Goal: Task Accomplishment & Management: Use online tool/utility

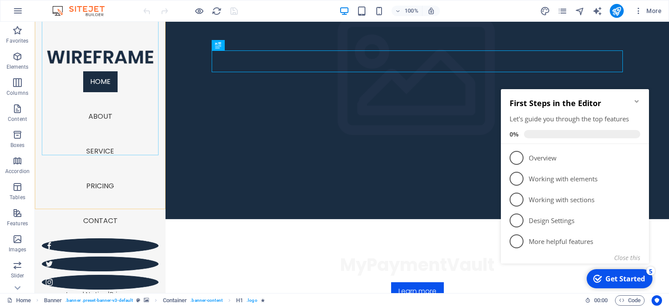
scroll to position [92, 0]
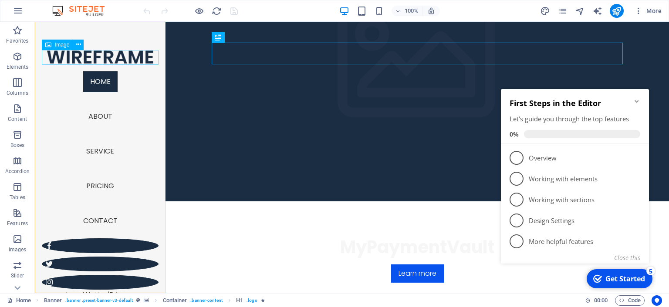
click at [122, 58] on figure at bounding box center [100, 57] width 117 height 15
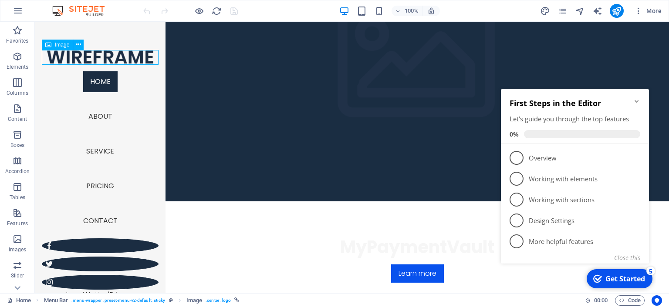
click at [122, 58] on figure at bounding box center [100, 57] width 117 height 15
select select "px"
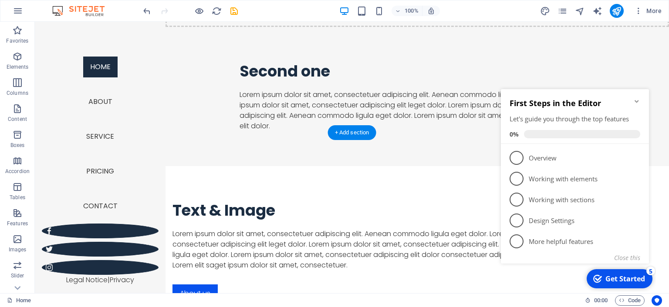
scroll to position [1092, 0]
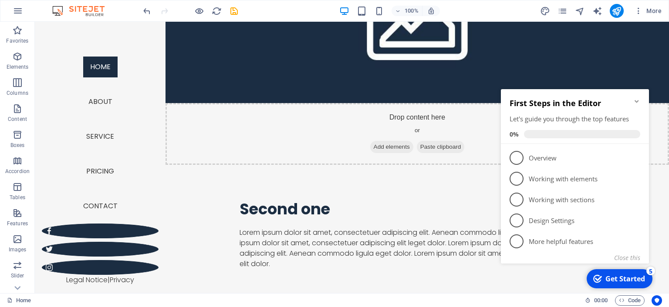
click at [637, 100] on icon "Minimize checklist" at bounding box center [636, 101] width 7 height 7
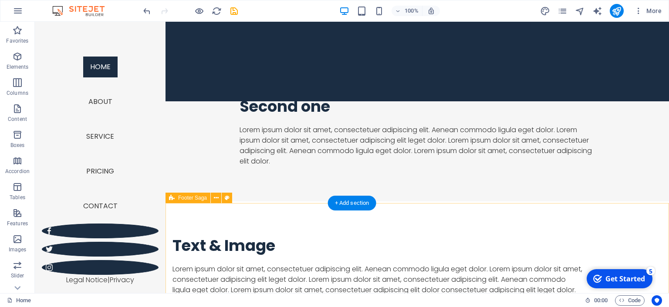
scroll to position [1184, 0]
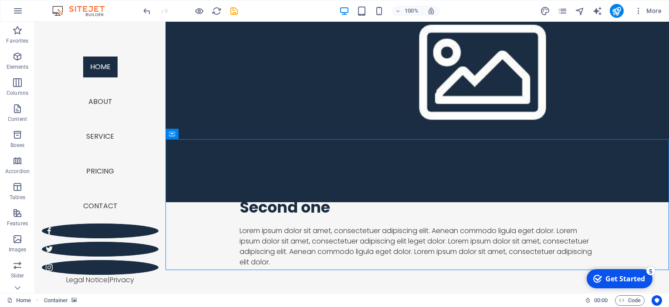
scroll to position [1092, 0]
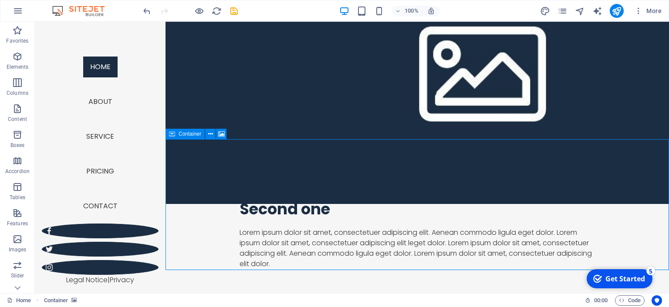
click at [172, 134] on icon at bounding box center [172, 134] width 6 height 10
click at [206, 135] on button at bounding box center [210, 134] width 10 height 10
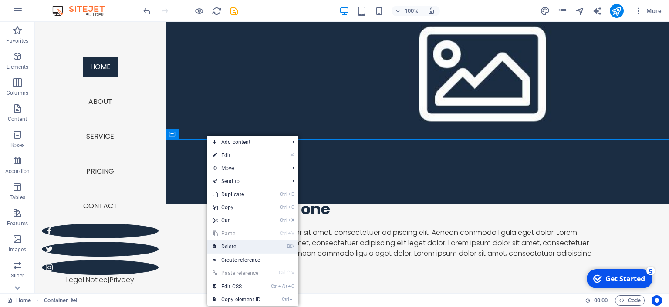
click at [241, 248] on link "⌦ Delete" at bounding box center [236, 246] width 58 height 13
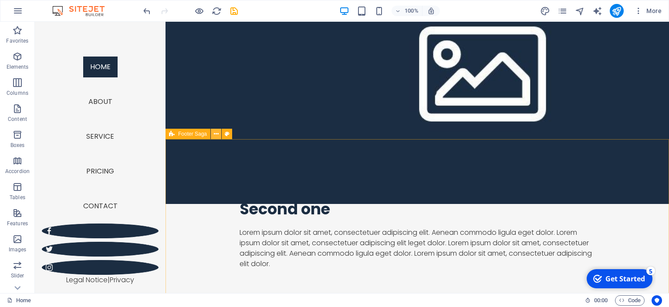
click at [217, 134] on icon at bounding box center [216, 134] width 5 height 9
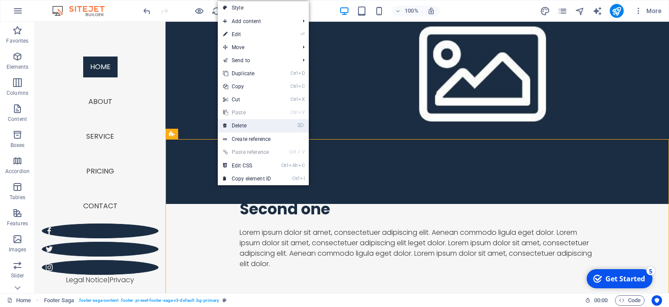
click at [246, 129] on link "⌦ Delete" at bounding box center [247, 125] width 58 height 13
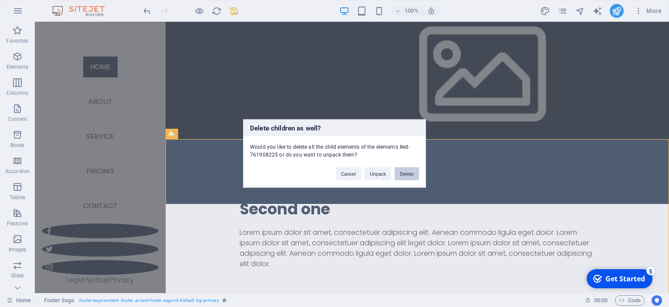
drag, startPoint x: 409, startPoint y: 175, endPoint x: 374, endPoint y: 153, distance: 41.3
click at [409, 175] on button "Delete" at bounding box center [407, 174] width 24 height 13
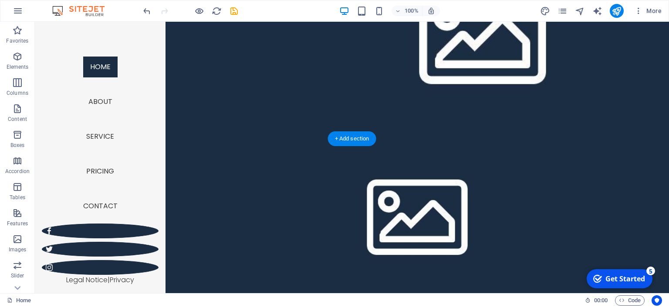
scroll to position [938, 0]
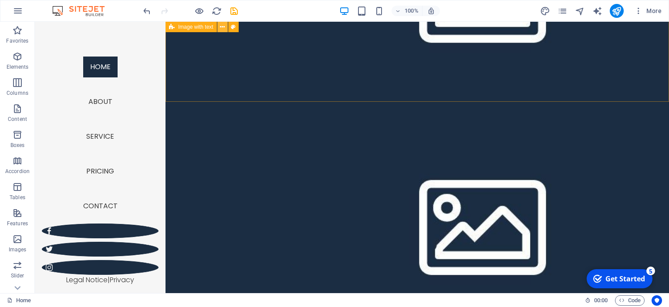
click at [220, 26] on icon at bounding box center [222, 27] width 5 height 9
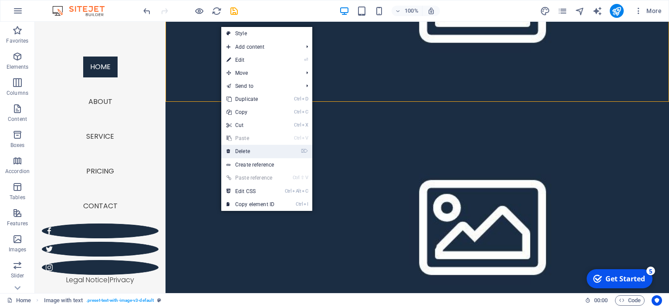
click at [247, 152] on link "⌦ Delete" at bounding box center [250, 151] width 58 height 13
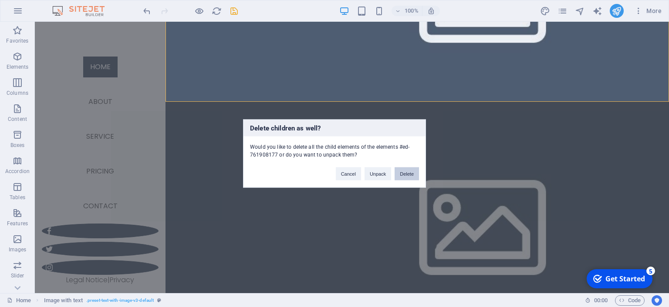
click at [408, 175] on button "Delete" at bounding box center [407, 174] width 24 height 13
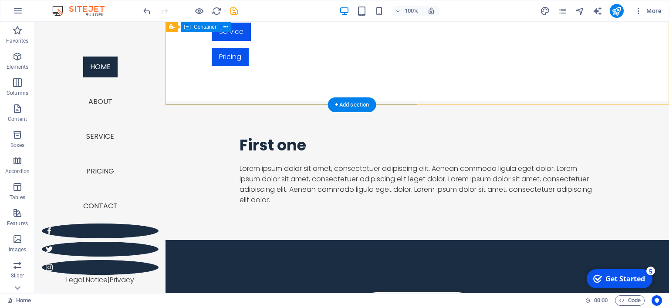
scroll to position [541, 0]
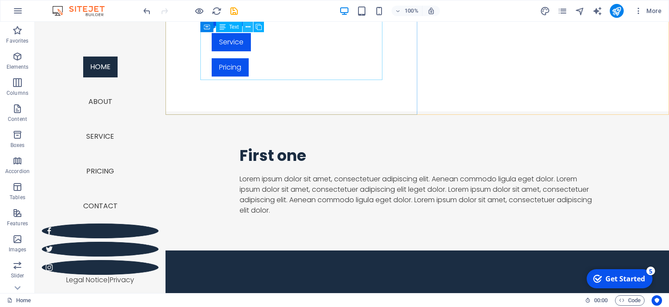
click at [248, 27] on icon at bounding box center [248, 27] width 5 height 9
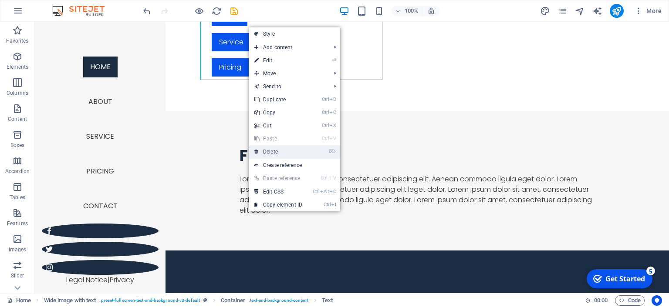
click at [280, 151] on link "⌦ Delete" at bounding box center [278, 151] width 58 height 13
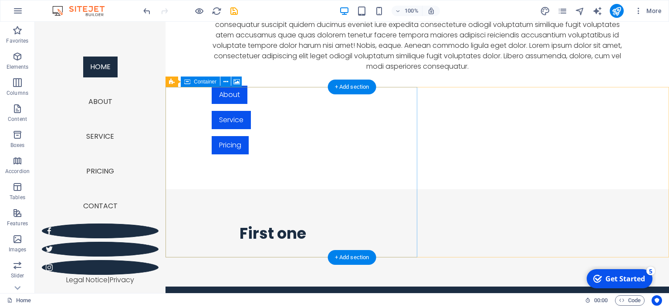
scroll to position [403, 0]
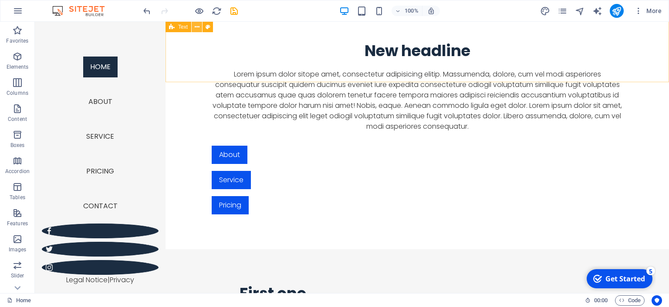
click at [196, 25] on icon at bounding box center [197, 27] width 5 height 9
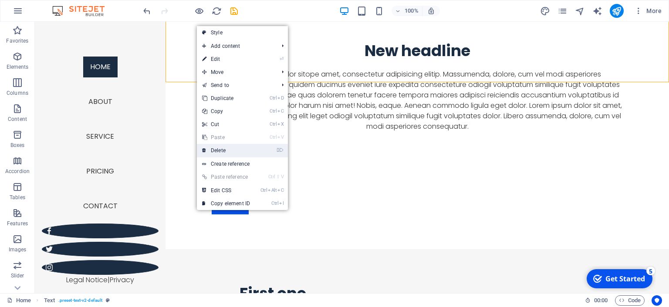
click at [231, 151] on link "⌦ Delete" at bounding box center [226, 150] width 58 height 13
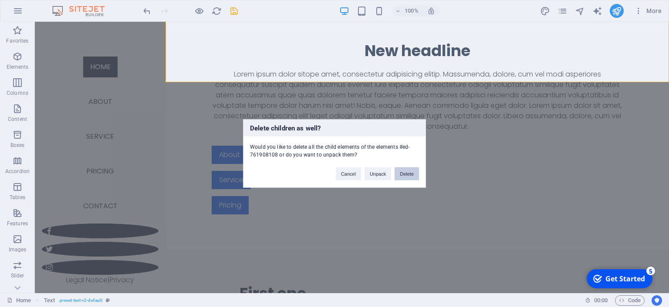
drag, startPoint x: 403, startPoint y: 176, endPoint x: 358, endPoint y: 143, distance: 56.4
click at [403, 176] on button "Delete" at bounding box center [407, 174] width 24 height 13
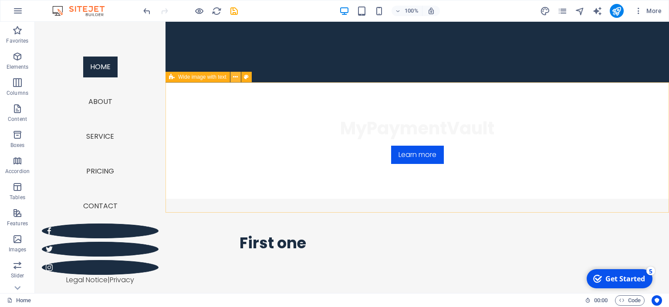
click at [236, 80] on icon at bounding box center [235, 77] width 5 height 9
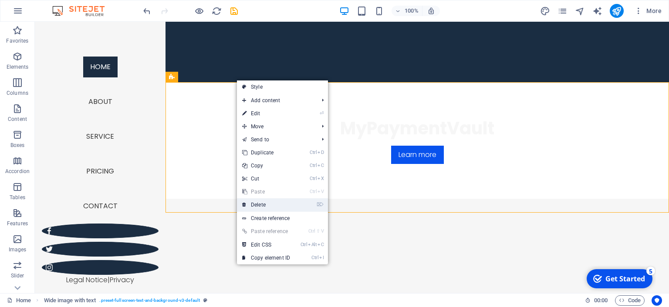
click at [270, 202] on link "⌦ Delete" at bounding box center [266, 205] width 58 height 13
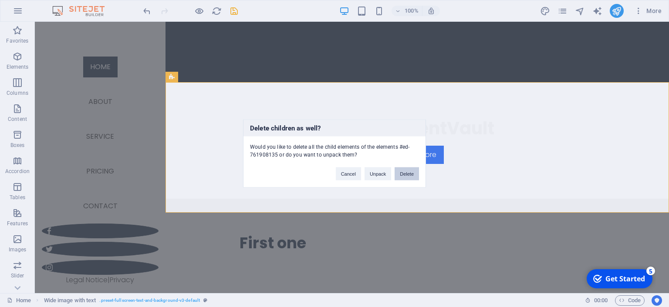
click at [407, 172] on button "Delete" at bounding box center [407, 174] width 24 height 13
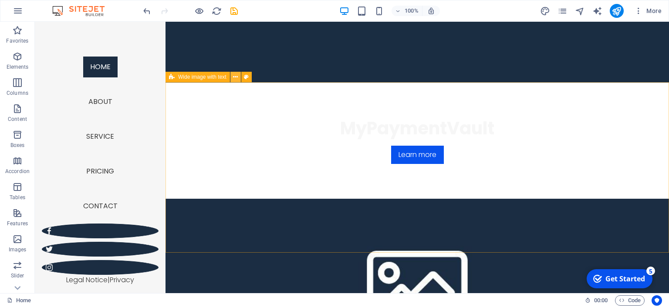
click at [237, 77] on icon at bounding box center [235, 77] width 5 height 9
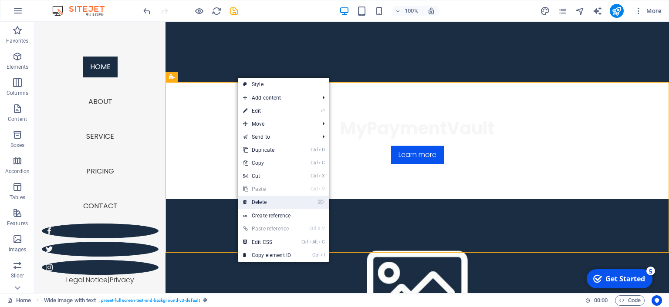
click at [273, 199] on link "⌦ Delete" at bounding box center [267, 202] width 58 height 13
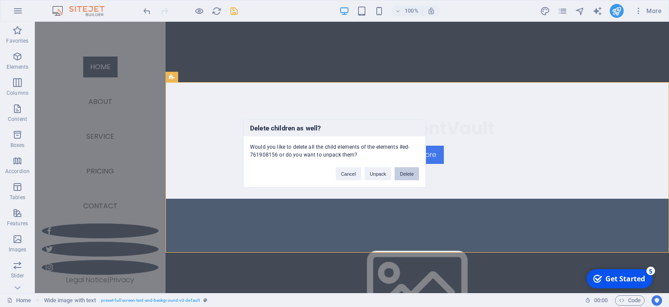
click at [410, 172] on button "Delete" at bounding box center [407, 174] width 24 height 13
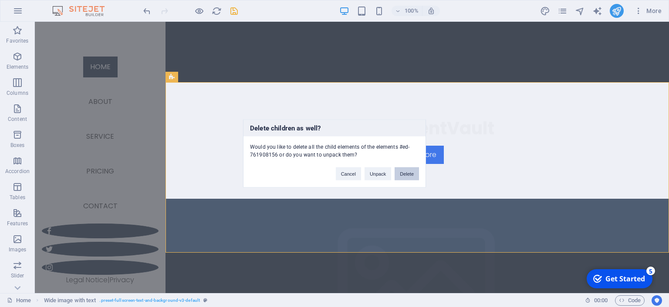
scroll to position [192, 0]
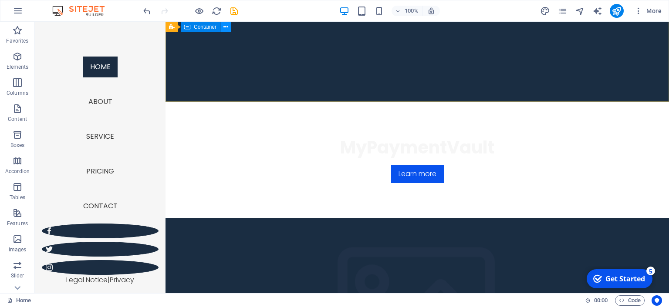
click at [225, 23] on icon at bounding box center [225, 27] width 5 height 9
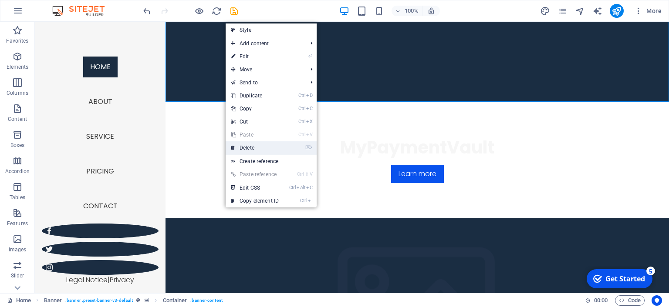
click at [257, 143] on link "⌦ Delete" at bounding box center [255, 148] width 58 height 13
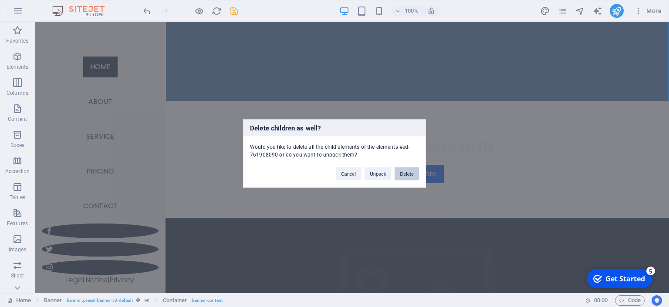
click at [401, 172] on button "Delete" at bounding box center [407, 174] width 24 height 13
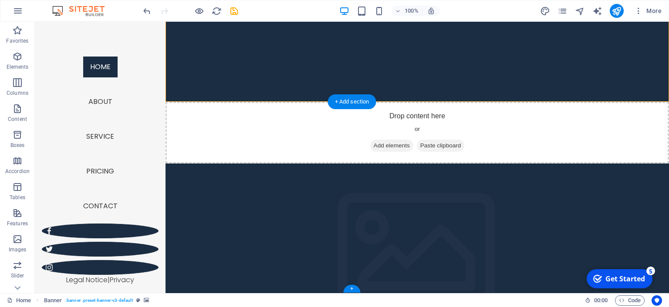
drag, startPoint x: 206, startPoint y: 136, endPoint x: 212, endPoint y: 135, distance: 5.3
click at [207, 164] on figure at bounding box center [416, 260] width 503 height 192
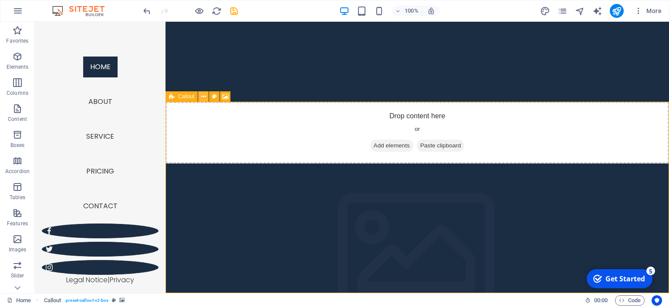
click at [206, 97] on icon at bounding box center [203, 96] width 5 height 9
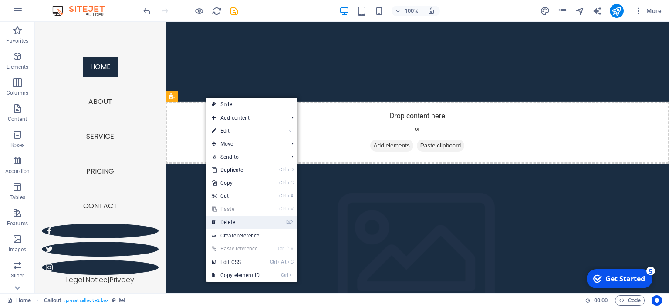
click at [237, 221] on link "⌦ Delete" at bounding box center [235, 222] width 58 height 13
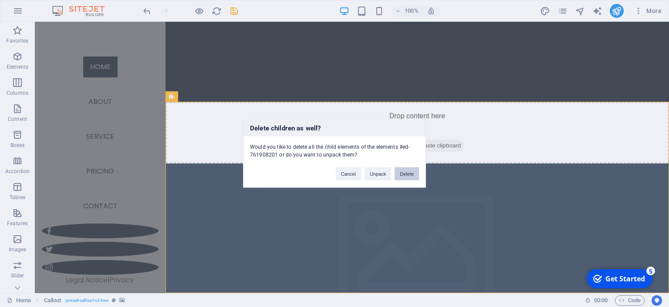
drag, startPoint x: 409, startPoint y: 178, endPoint x: 374, endPoint y: 155, distance: 41.3
click at [409, 178] on button "Delete" at bounding box center [407, 174] width 24 height 13
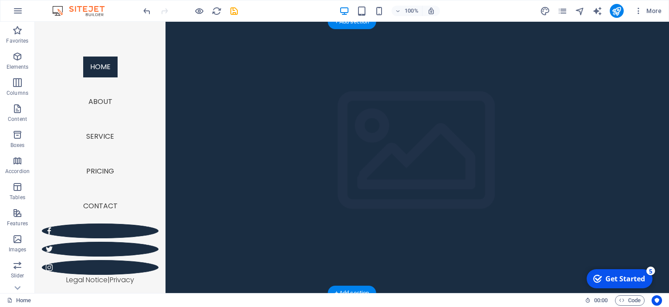
drag, startPoint x: 381, startPoint y: 150, endPoint x: 368, endPoint y: 149, distance: 12.2
click at [381, 148] on figure at bounding box center [416, 158] width 503 height 272
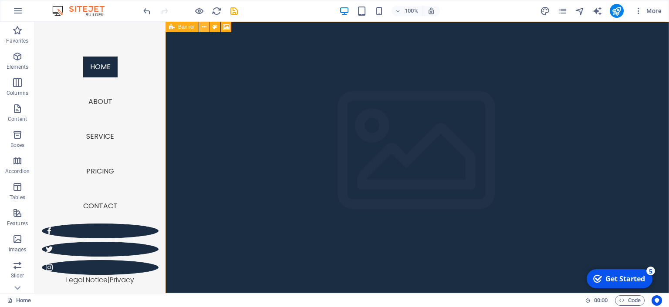
click at [203, 27] on icon at bounding box center [204, 27] width 5 height 9
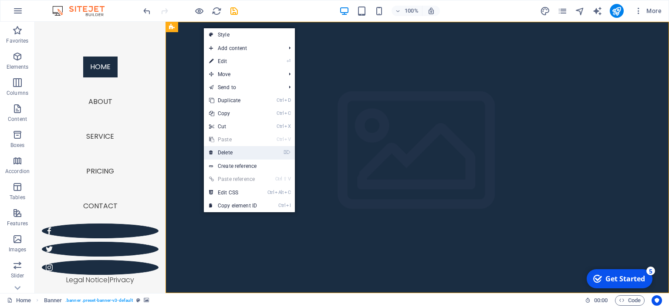
click at [239, 151] on link "⌦ Delete" at bounding box center [233, 152] width 58 height 13
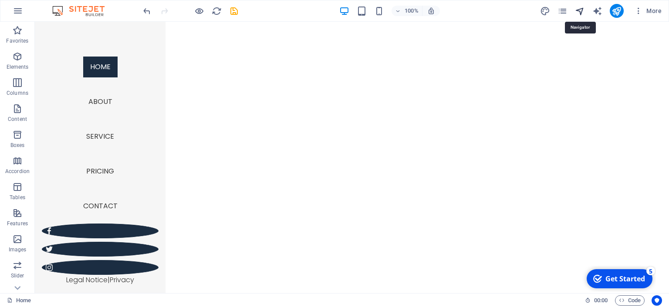
click at [579, 12] on icon "navigator" at bounding box center [580, 11] width 10 height 10
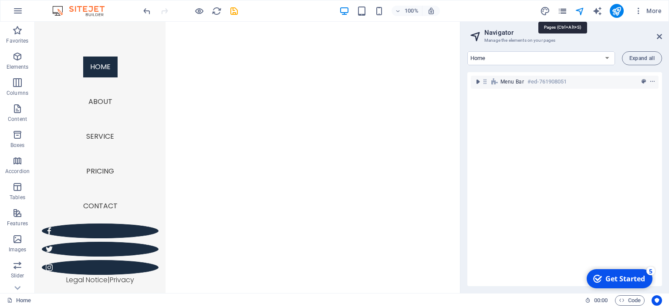
click at [565, 8] on icon "pages" at bounding box center [562, 11] width 10 height 10
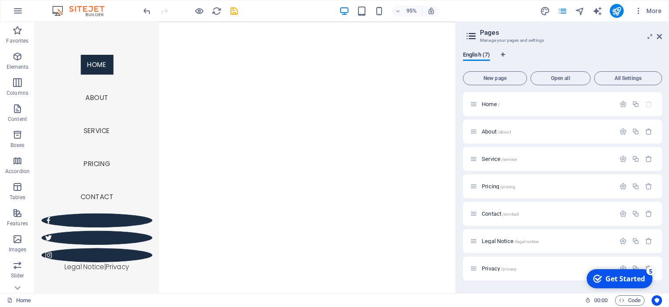
click at [405, 22] on html "Skip to main content Home About Service Pricing Contact Legal Notice | Privacy" at bounding box center [256, 22] width 443 height 0
click at [235, 14] on icon "save" at bounding box center [234, 11] width 10 height 10
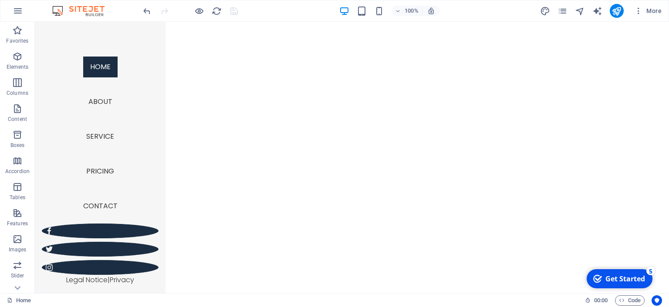
click at [236, 11] on div at bounding box center [191, 11] width 98 height 14
click at [80, 28] on icon at bounding box center [79, 27] width 5 height 9
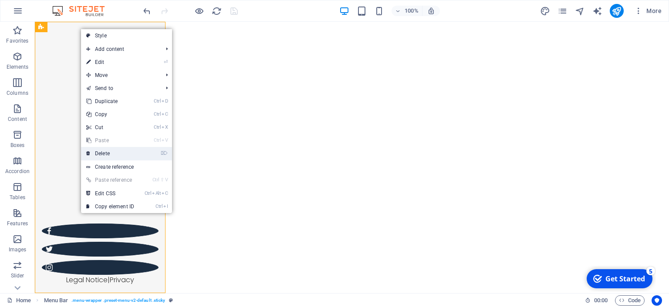
click at [111, 156] on link "⌦ Delete" at bounding box center [110, 153] width 58 height 13
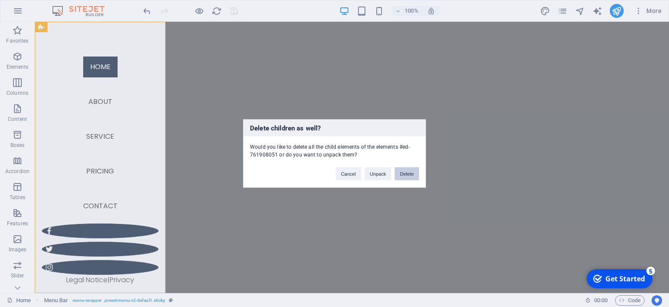
click at [408, 173] on button "Delete" at bounding box center [407, 174] width 24 height 13
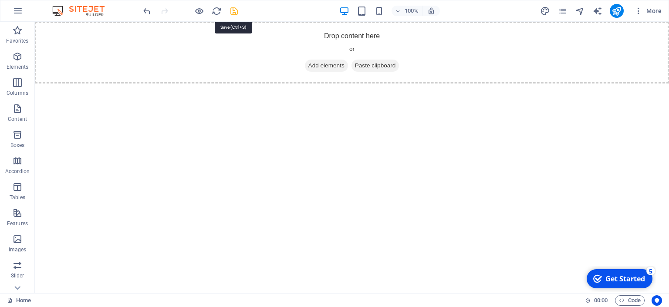
click at [231, 6] on icon "save" at bounding box center [234, 11] width 10 height 10
